Goal: Task Accomplishment & Management: Manage account settings

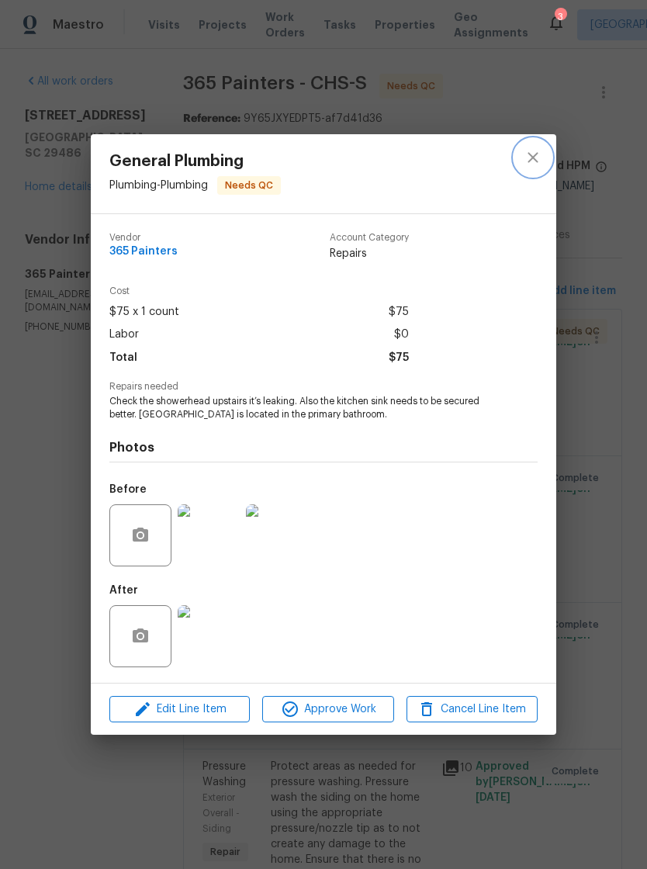
click at [528, 158] on icon "close" at bounding box center [533, 157] width 19 height 19
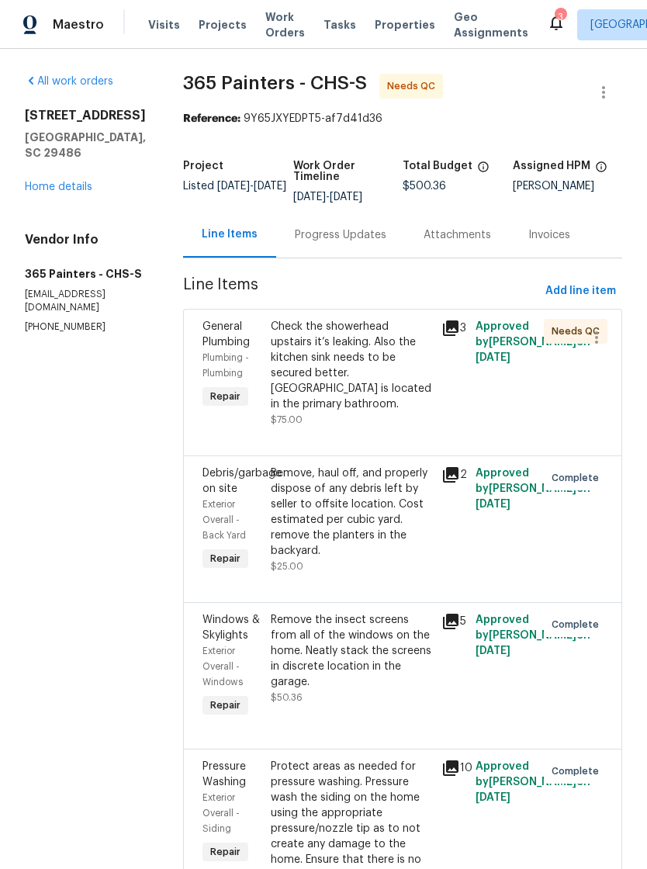
click at [383, 32] on span "Properties" at bounding box center [405, 25] width 61 height 16
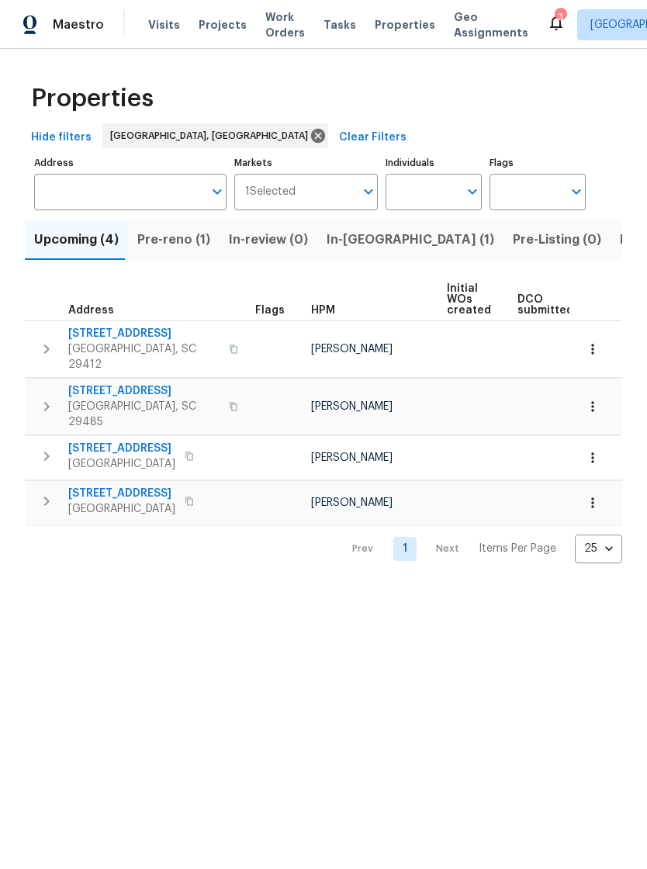
click at [154, 29] on span "Visits" at bounding box center [164, 25] width 32 height 16
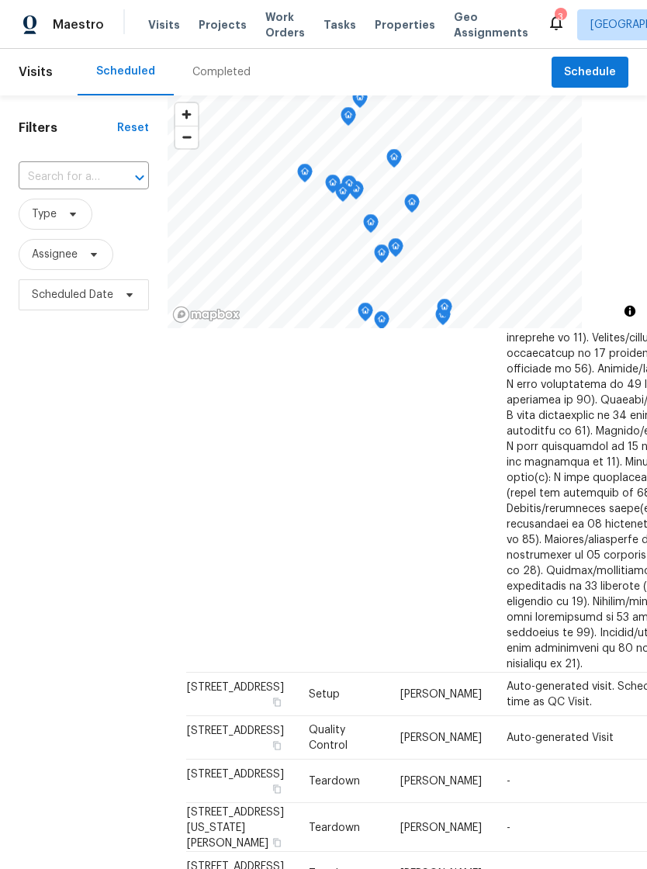
scroll to position [1478, 0]
click at [547, 13] on icon at bounding box center [556, 22] width 19 height 19
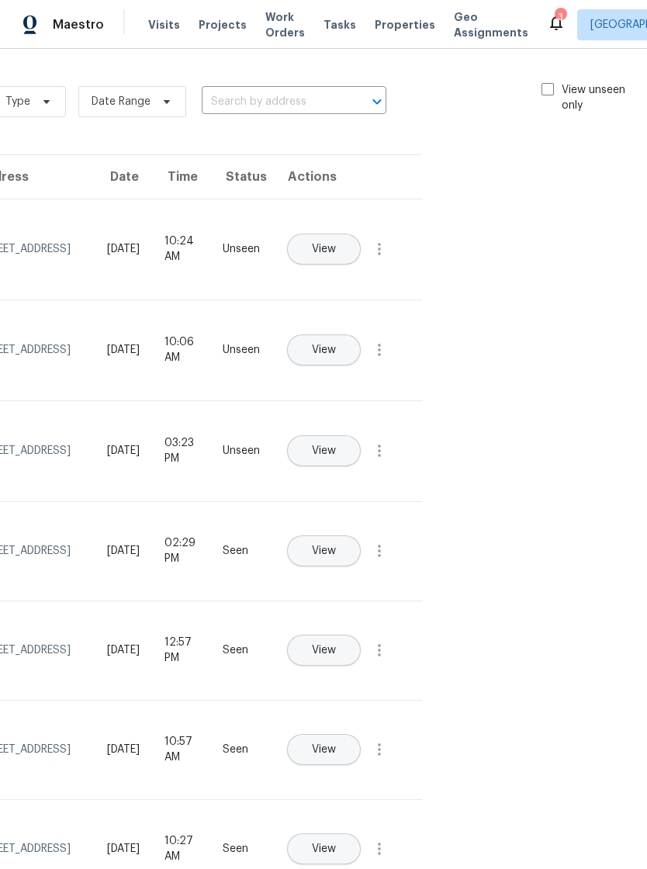
scroll to position [0, 175]
click at [542, 86] on span at bounding box center [548, 89] width 12 height 12
click at [542, 86] on input "View unseen only" at bounding box center [547, 87] width 10 height 10
checkbox input "true"
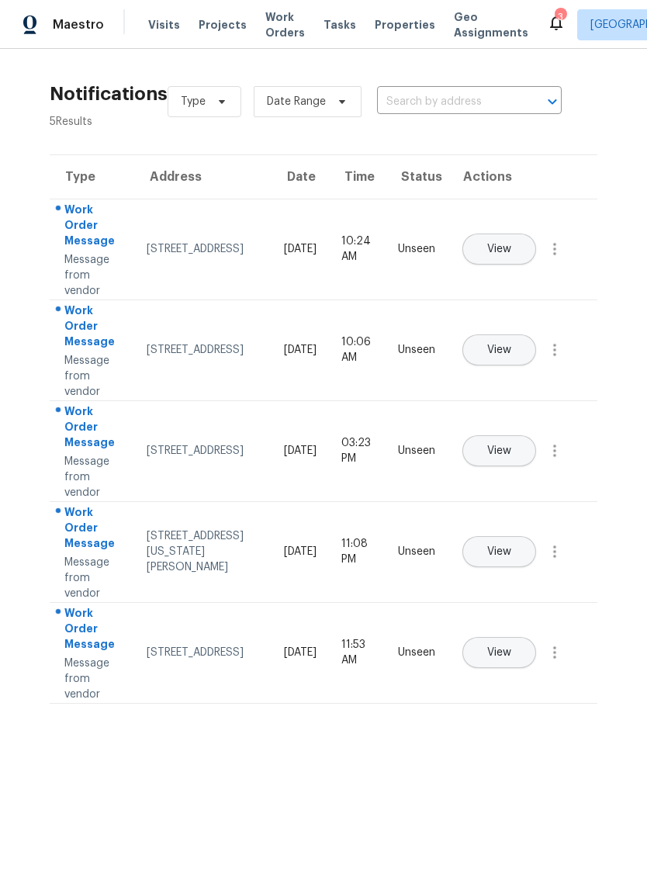
scroll to position [0, 0]
click at [511, 345] on span "View" at bounding box center [499, 351] width 24 height 12
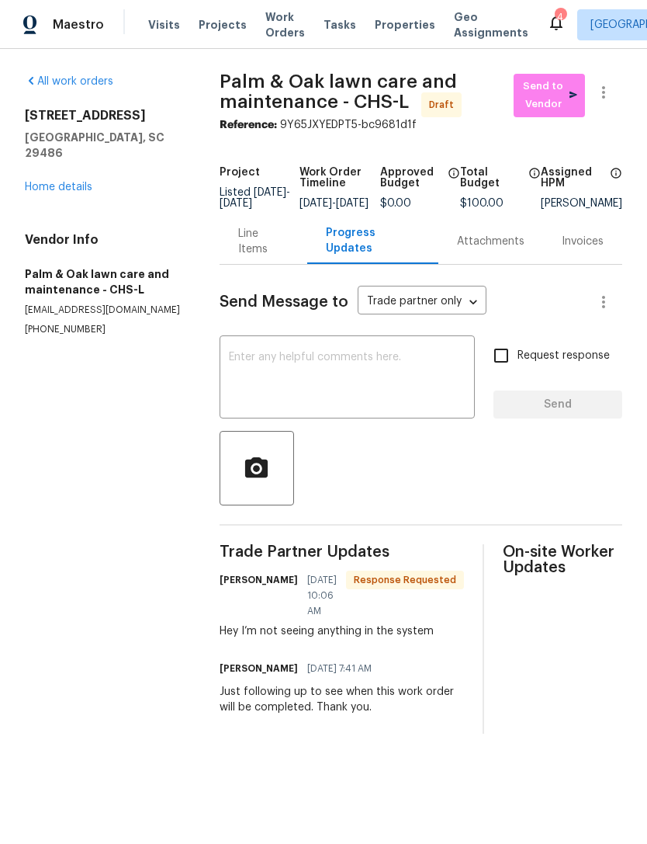
click at [265, 257] on div "Line Items" at bounding box center [263, 241] width 50 height 31
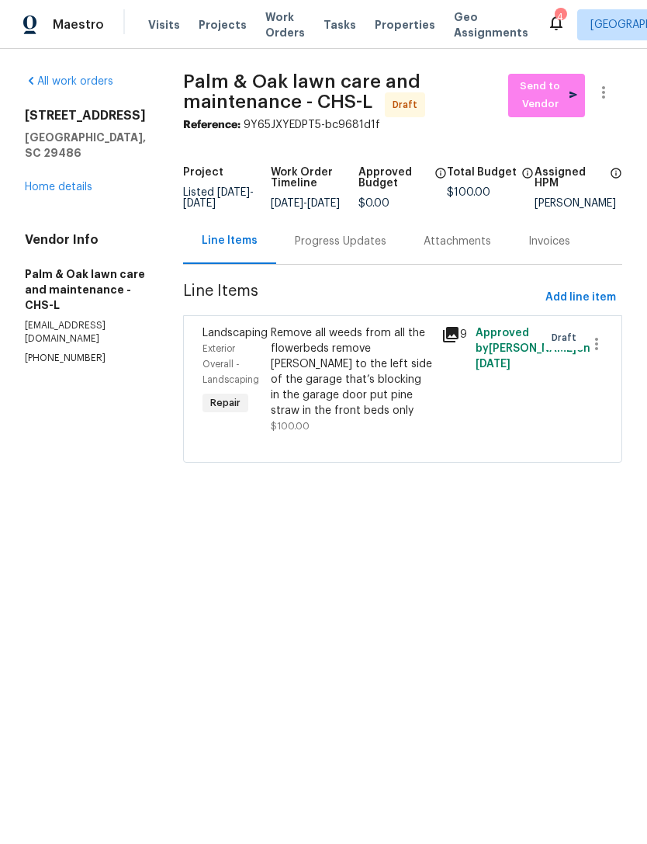
click at [372, 375] on div "Remove all weeds from all the flowerbeds remove bush to the left side of the ga…" at bounding box center [351, 371] width 161 height 93
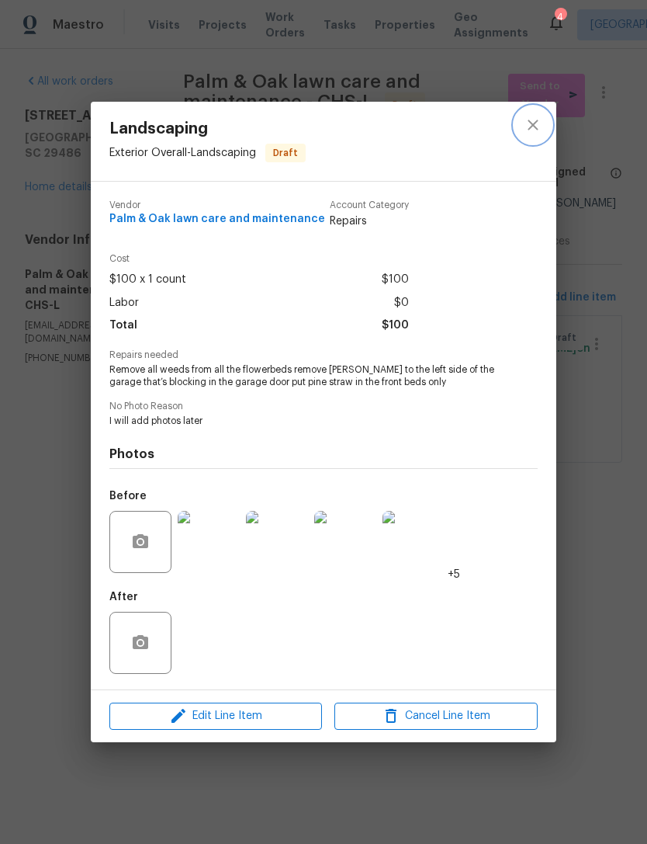
click at [535, 124] on icon "close" at bounding box center [533, 125] width 19 height 19
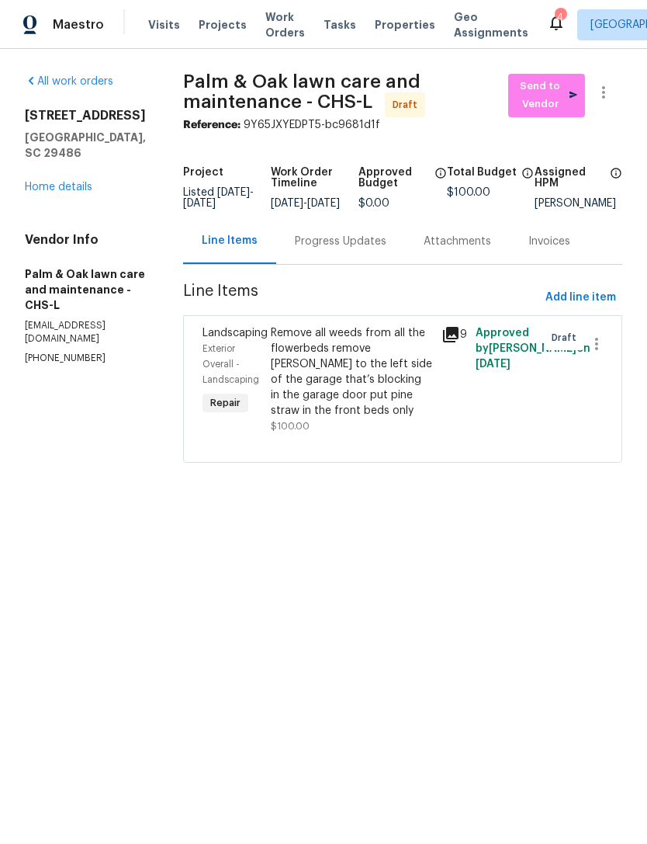
click at [390, 377] on div "Remove all weeds from all the flowerbeds remove bush to the left side of the ga…" at bounding box center [351, 371] width 161 height 93
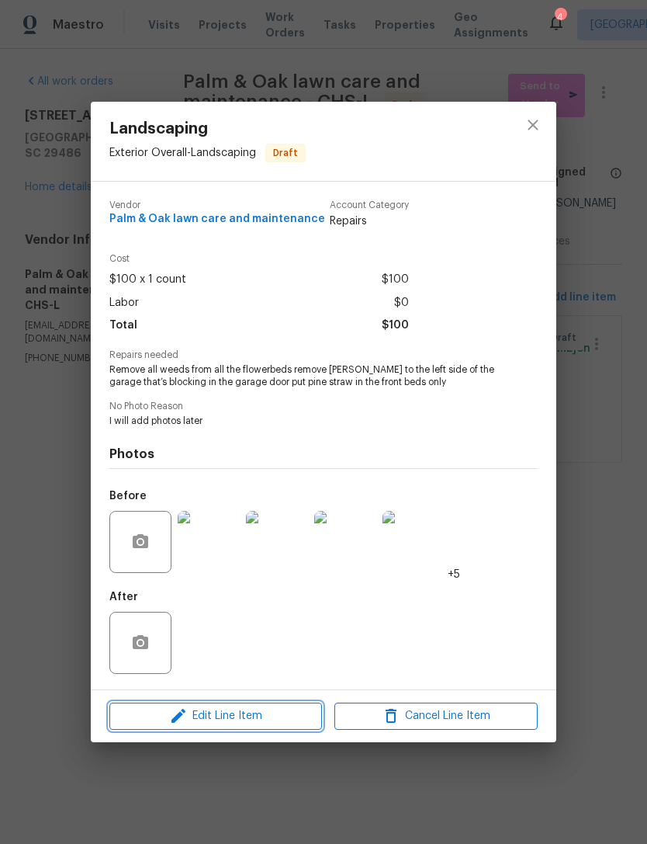
click at [272, 718] on span "Edit Line Item" at bounding box center [215, 715] width 203 height 19
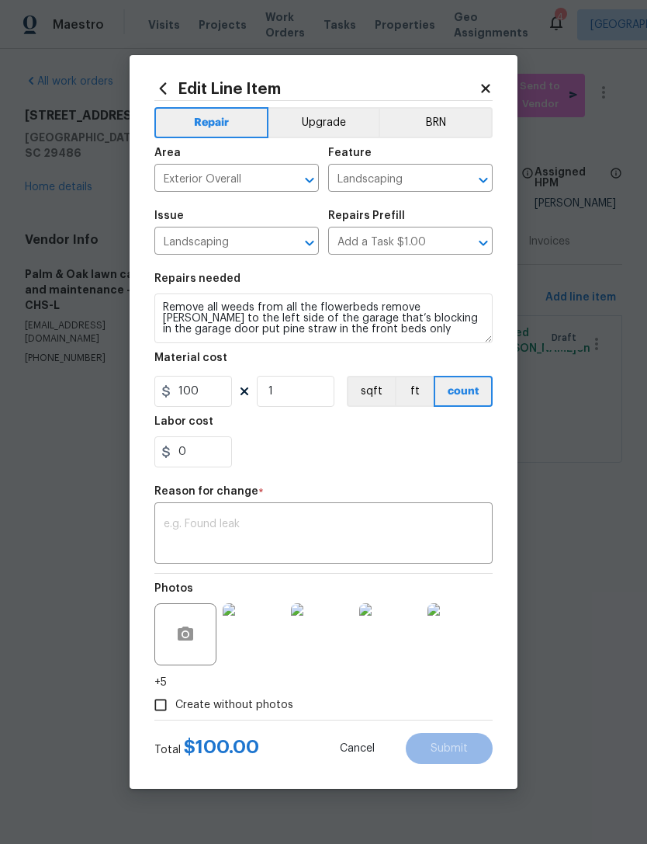
click at [490, 82] on icon at bounding box center [486, 88] width 14 height 14
